Goal: Task Accomplishment & Management: Manage account settings

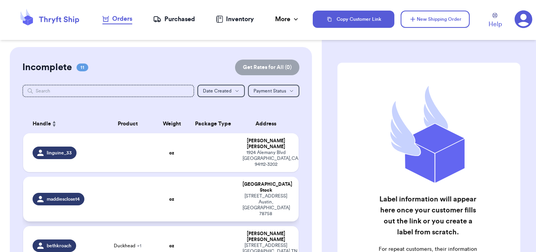
click at [134, 194] on td at bounding box center [127, 199] width 55 height 45
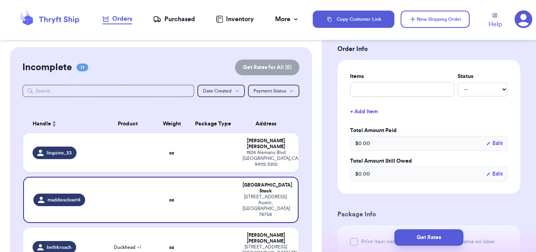
scroll to position [193, 0]
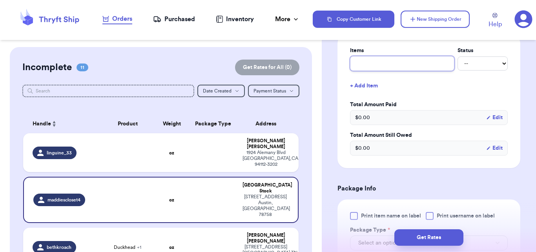
click at [408, 69] on input "text" at bounding box center [402, 63] width 104 height 15
type input "d"
type input "de"
type input "dep"
type input "depo"
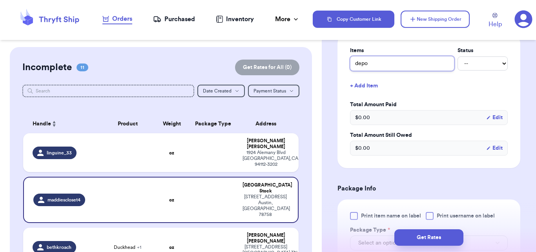
type input "depop"
type input "depop n"
type input "depop no"
type input "depop noo"
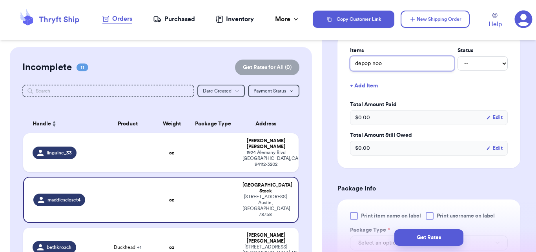
type input "depop noot"
type input "depop noo"
type input "depop no"
type input "depop n"
type input "depop"
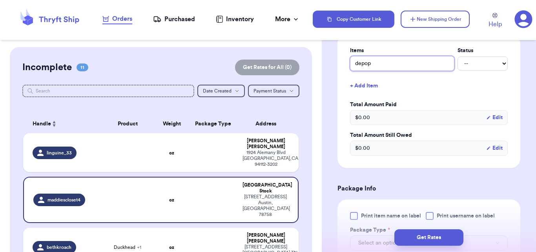
type input "depop b"
type input "depop bo"
type input "depop boo"
type input "depop boot"
type input "depop boots"
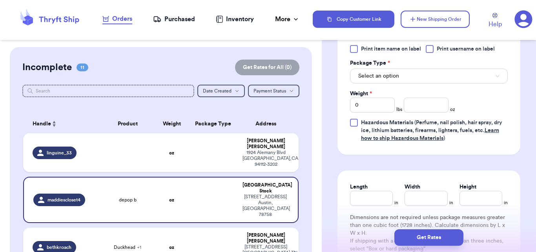
scroll to position [364, 0]
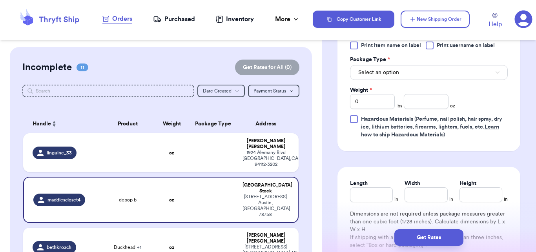
type input "depop boots"
click at [426, 80] on button "Select an option" at bounding box center [429, 72] width 158 height 15
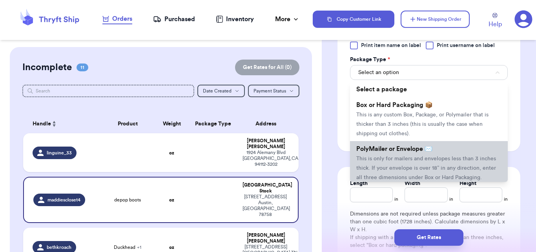
click at [410, 167] on span "This is only for mailers and envelopes less than 3 inches thick. If your envelo…" at bounding box center [426, 168] width 140 height 24
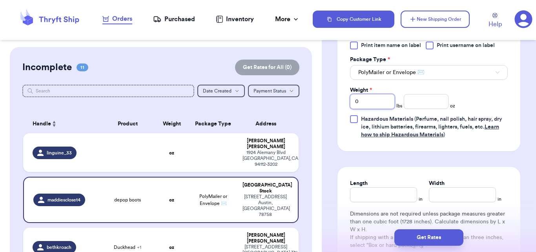
click at [378, 108] on input "0" at bounding box center [372, 101] width 45 height 15
type input "2"
click at [433, 109] on input "number" at bounding box center [426, 101] width 45 height 15
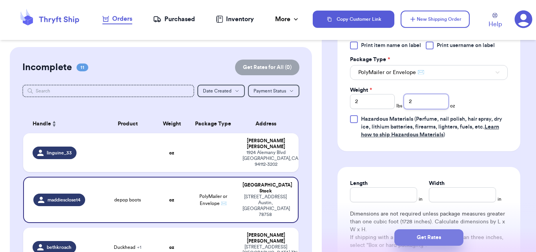
type input "2"
click at [428, 234] on button "Get Rates" at bounding box center [428, 238] width 69 height 16
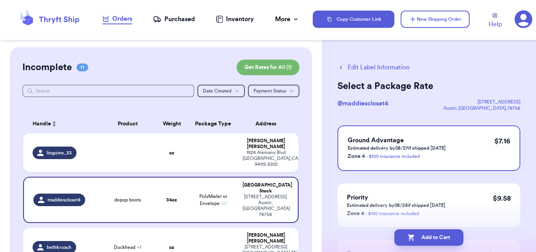
click at [428, 234] on button "Add to Cart" at bounding box center [428, 238] width 69 height 16
checkbox input "true"
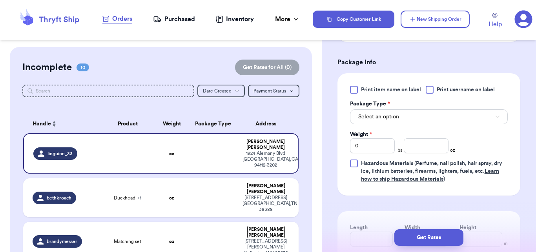
scroll to position [316, 0]
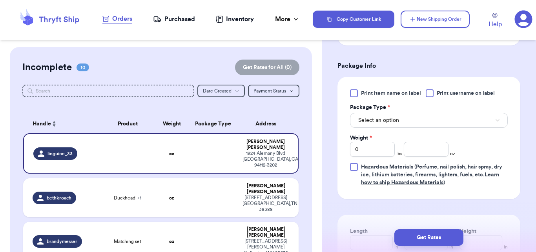
click at [377, 138] on div "Print item name on label Print username on label Package Type * Select an optio…" at bounding box center [429, 137] width 158 height 97
click at [375, 124] on span "Select an option" at bounding box center [378, 121] width 41 height 8
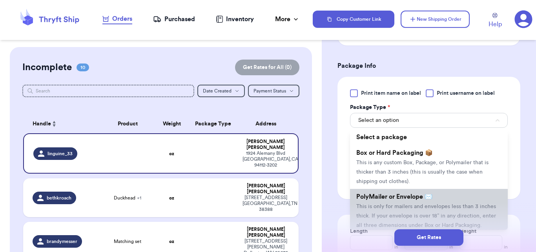
click at [372, 200] on span "PolyMailer or Envelope ✉️" at bounding box center [394, 197] width 76 height 6
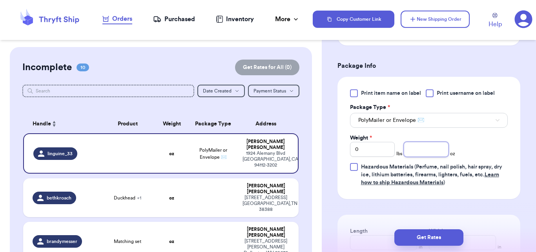
click at [421, 157] on input "number" at bounding box center [426, 149] width 45 height 15
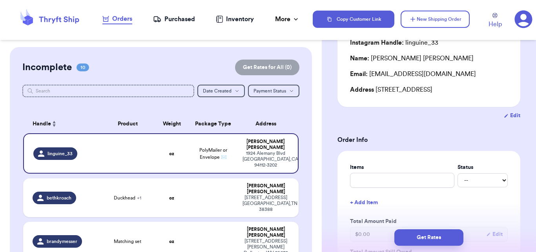
type input "10"
click at [388, 188] on input "text" at bounding box center [402, 180] width 104 height 15
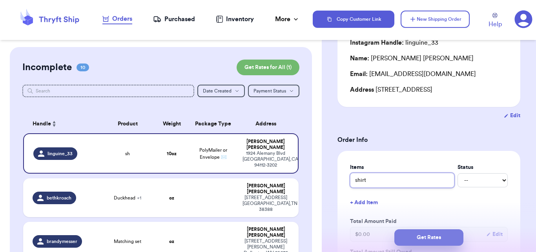
type input "shirt"
click at [457, 235] on button "Get Rates" at bounding box center [428, 238] width 69 height 16
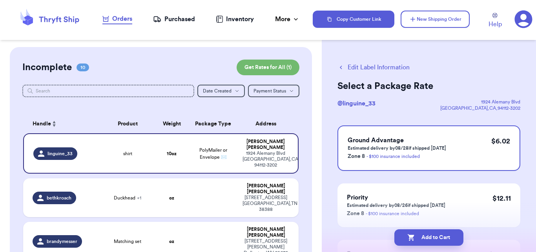
click at [457, 235] on button "Add to Cart" at bounding box center [428, 238] width 69 height 16
checkbox input "true"
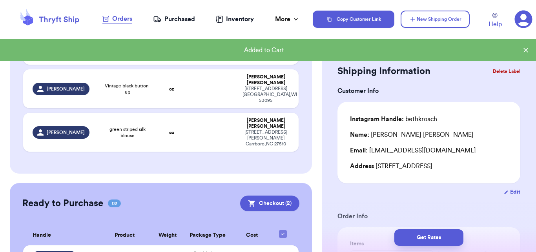
scroll to position [382, 0]
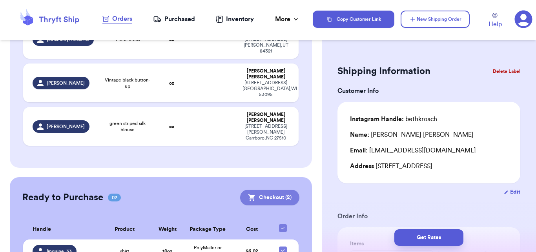
click at [263, 190] on button "Checkout ( 2 )" at bounding box center [269, 198] width 59 height 16
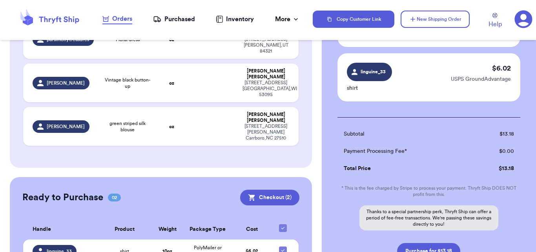
scroll to position [161, 0]
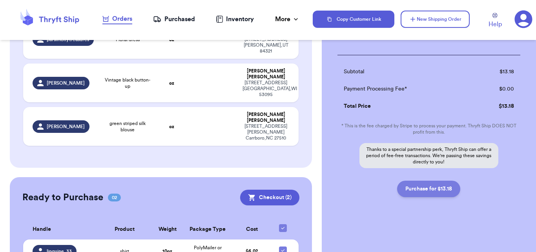
click at [434, 184] on button "Purchase for $13.18" at bounding box center [428, 189] width 63 height 16
checkbox input "false"
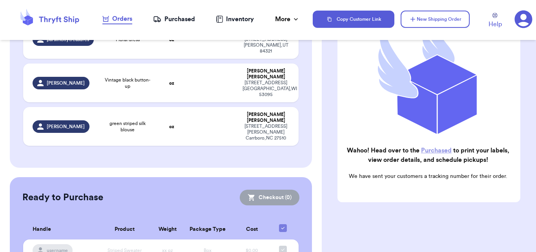
checkbox input "true"
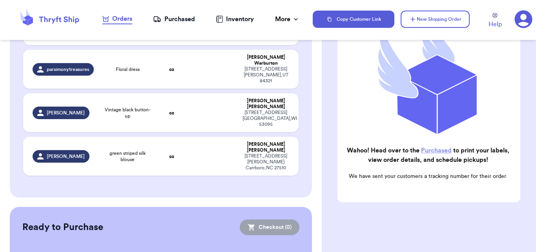
click at [190, 17] on div "Purchased" at bounding box center [174, 19] width 42 height 9
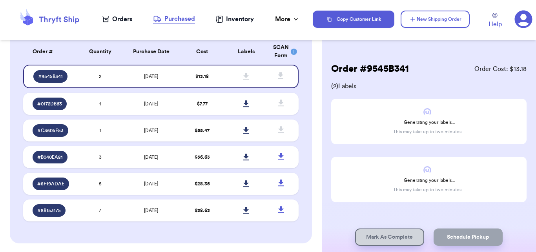
scroll to position [65, 0]
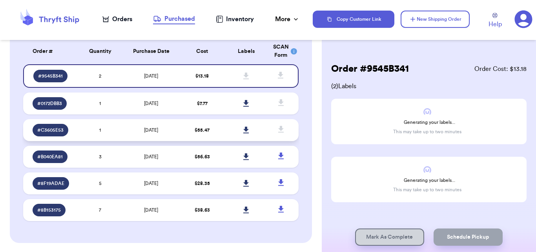
click at [89, 136] on td "1" at bounding box center [100, 130] width 44 height 22
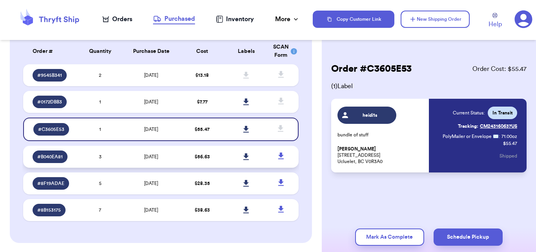
click at [104, 155] on td "3" at bounding box center [100, 157] width 44 height 22
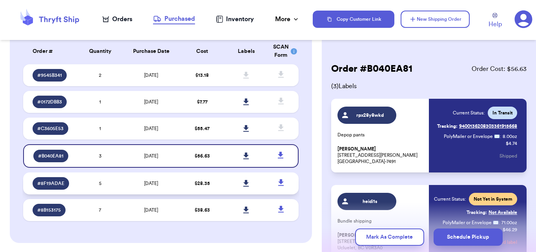
click at [111, 176] on td "5" at bounding box center [100, 184] width 44 height 22
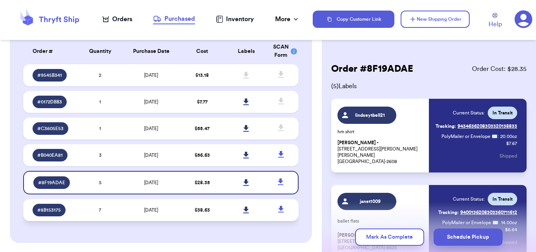
click at [122, 200] on td "[DATE]" at bounding box center [151, 210] width 58 height 22
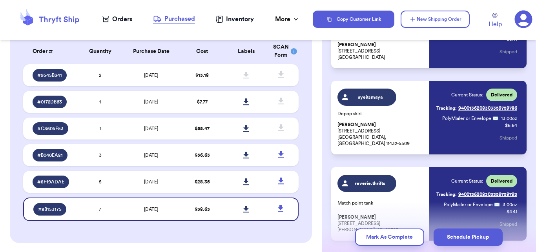
scroll to position [501, 0]
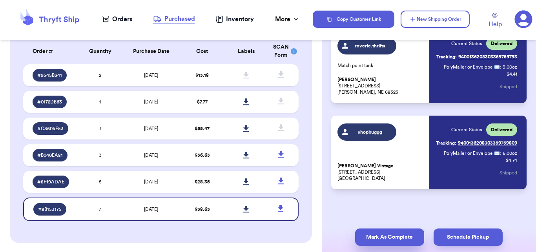
click at [384, 231] on button "Mark As Complete" at bounding box center [389, 237] width 69 height 17
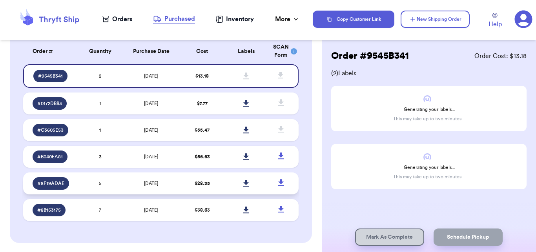
click at [107, 181] on td "5" at bounding box center [100, 184] width 44 height 22
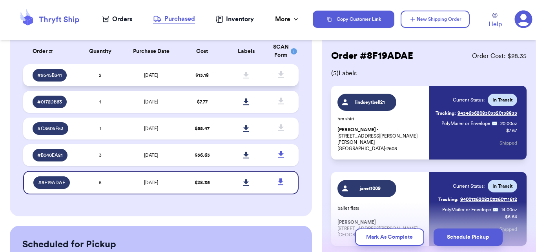
click at [112, 79] on td "2" at bounding box center [100, 75] width 44 height 22
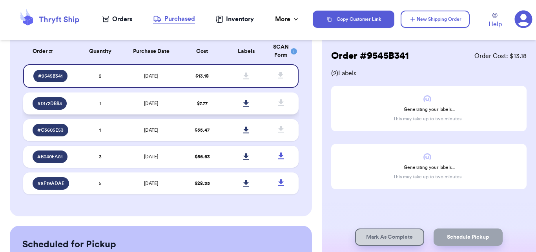
click at [125, 102] on td "[DATE]" at bounding box center [151, 104] width 58 height 22
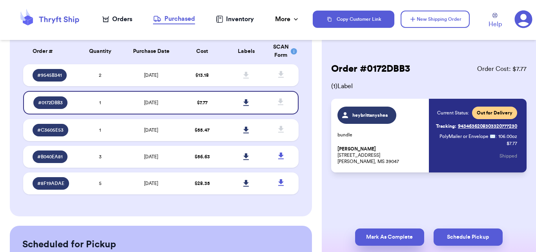
click at [373, 236] on button "Mark As Complete" at bounding box center [389, 237] width 69 height 17
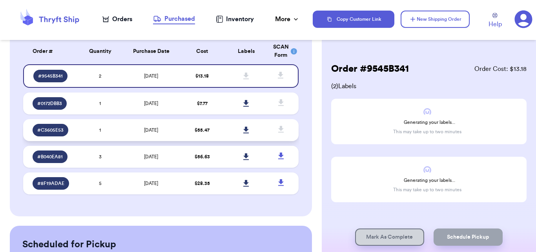
click at [127, 134] on td "[DATE]" at bounding box center [151, 130] width 58 height 22
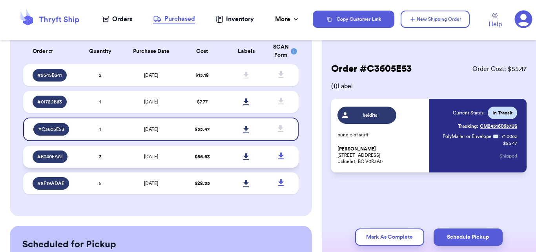
click at [128, 150] on tbody "# 9545B341 2 [DATE] $ 13.18 # 0172DBB3 1 [DATE] $ 7.77 # C3605E53 1 [DATE] $ 55…" at bounding box center [160, 129] width 275 height 130
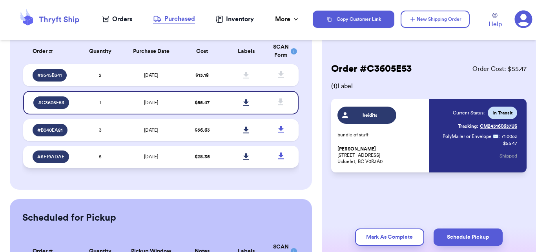
click at [128, 156] on td "[DATE]" at bounding box center [151, 157] width 58 height 22
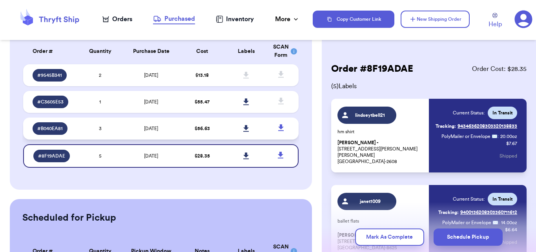
click at [129, 134] on td "[DATE]" at bounding box center [151, 129] width 58 height 22
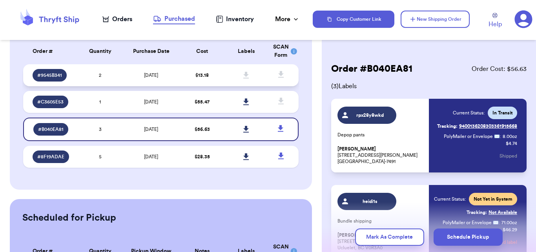
click at [108, 75] on td "2" at bounding box center [100, 75] width 44 height 22
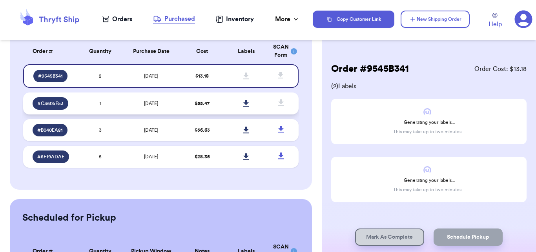
click at [109, 108] on td "1" at bounding box center [100, 104] width 44 height 22
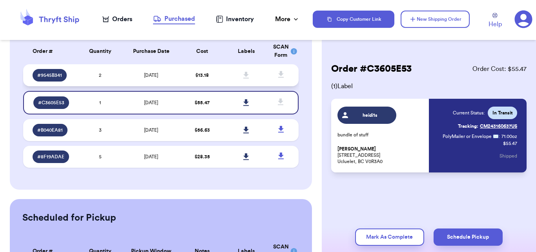
click at [128, 68] on td "[DATE]" at bounding box center [151, 75] width 58 height 22
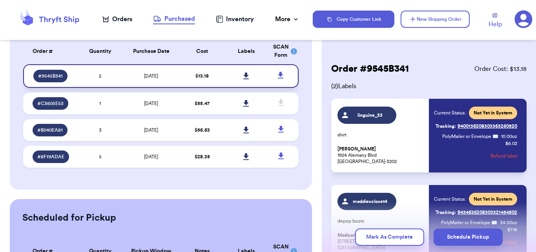
click at [243, 72] on link at bounding box center [246, 75] width 17 height 17
